Goal: Task Accomplishment & Management: Use online tool/utility

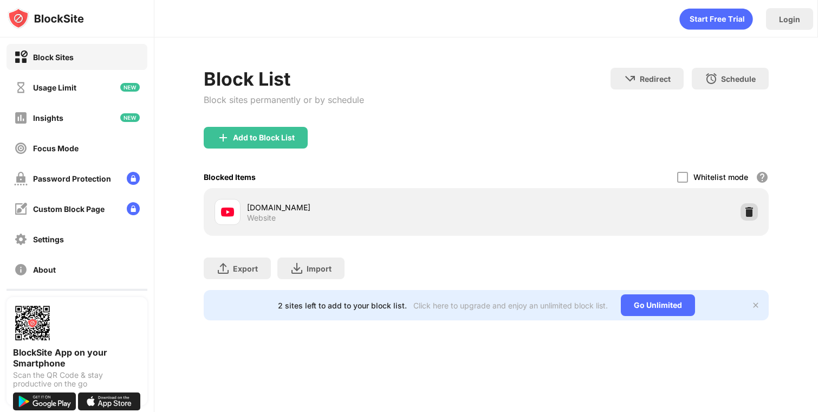
click at [744, 216] on img at bounding box center [749, 211] width 11 height 11
